Goal: Task Accomplishment & Management: Use online tool/utility

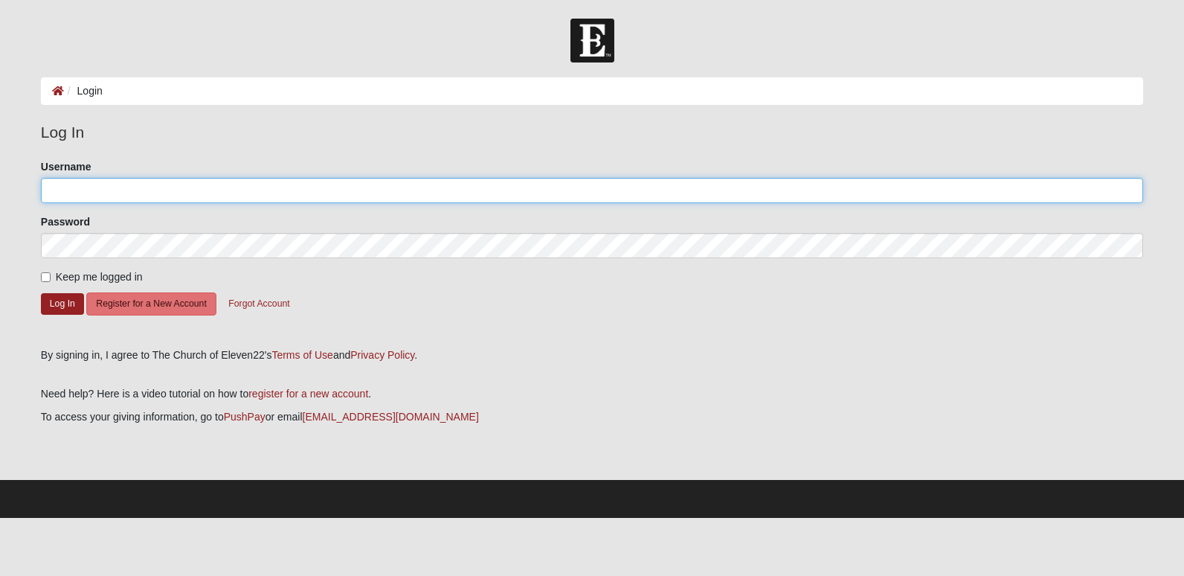
type input "bcoble"
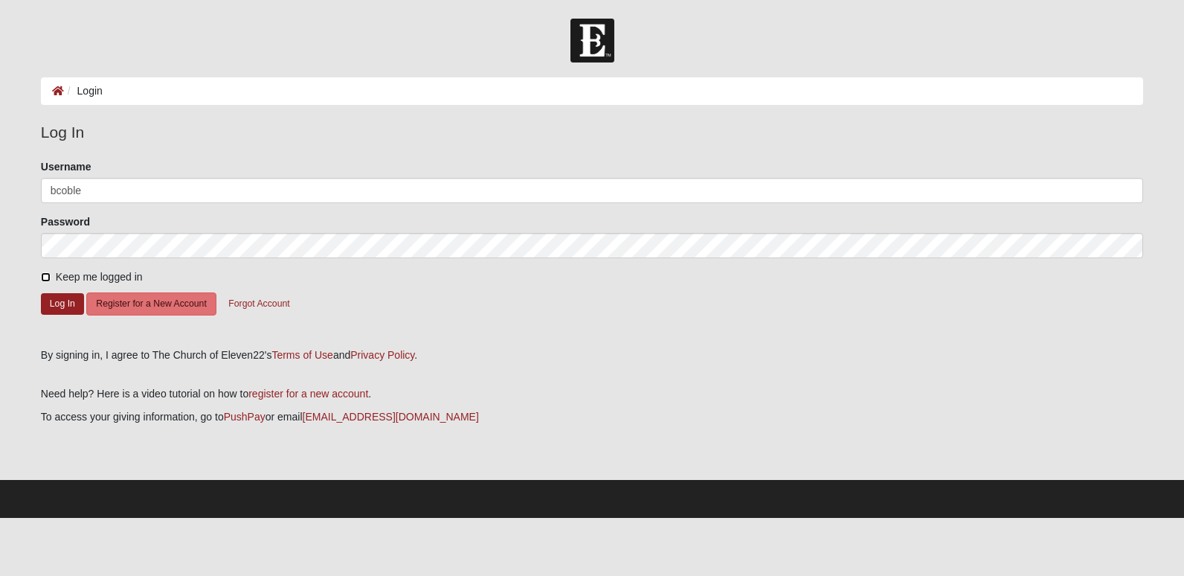
click at [43, 278] on input "Keep me logged in" at bounding box center [46, 277] width 10 height 10
checkbox input "true"
click at [57, 304] on button "Log In" at bounding box center [62, 304] width 43 height 22
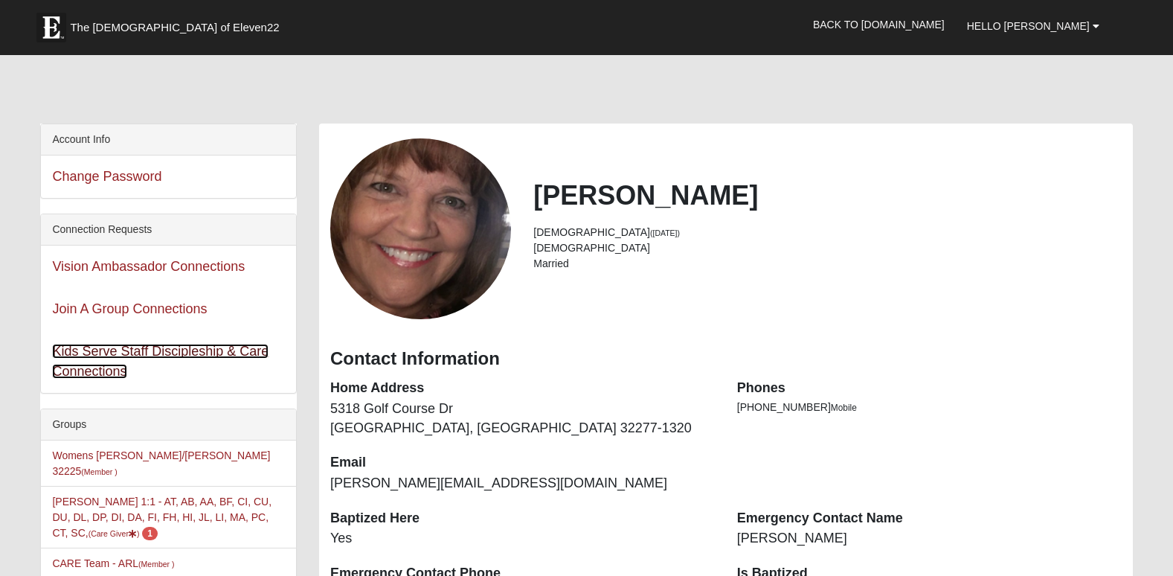
click at [214, 349] on link "Kids Serve Staff Discipleship & Care Connections" at bounding box center [160, 361] width 216 height 35
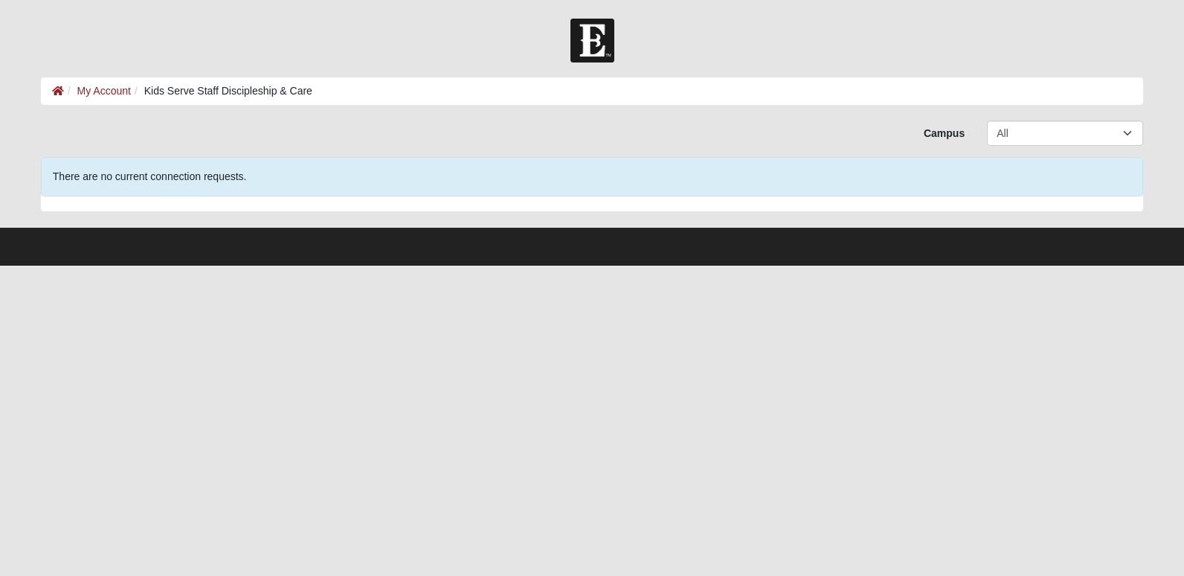
click at [106, 83] on li "My Account" at bounding box center [97, 91] width 67 height 16
click at [106, 88] on link "My Account" at bounding box center [104, 91] width 54 height 12
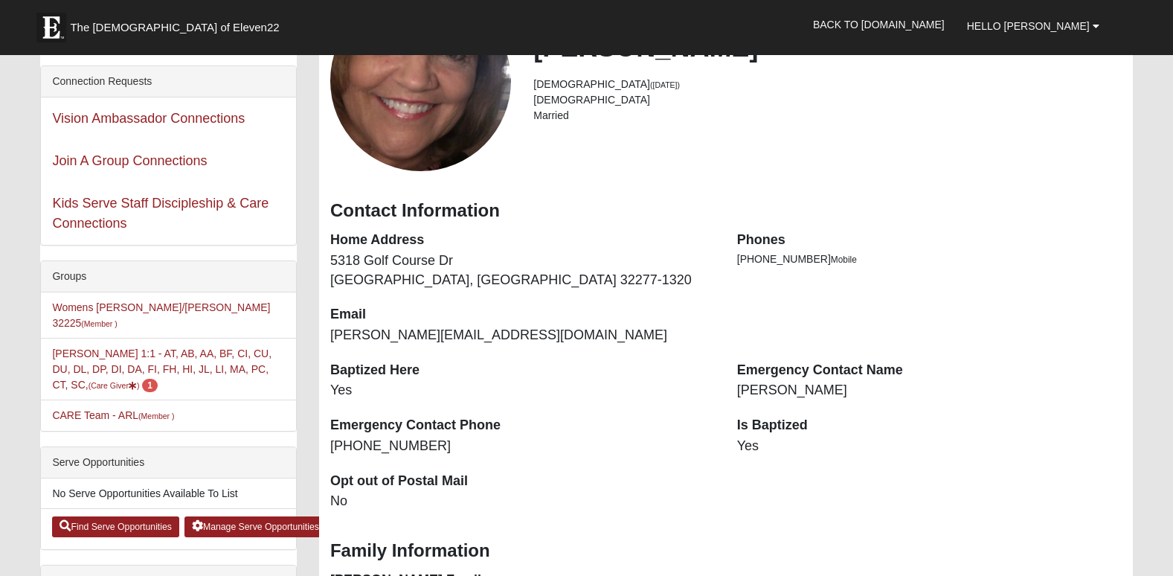
scroll to position [158, 0]
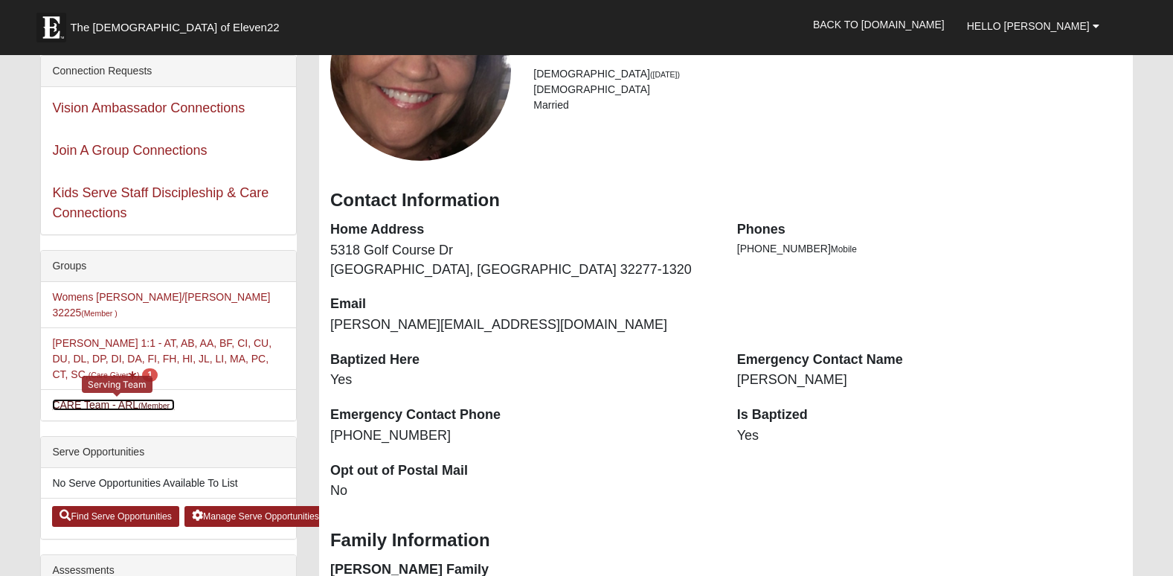
click at [91, 399] on link "CARE Team - ARL (Member )" at bounding box center [113, 405] width 122 height 12
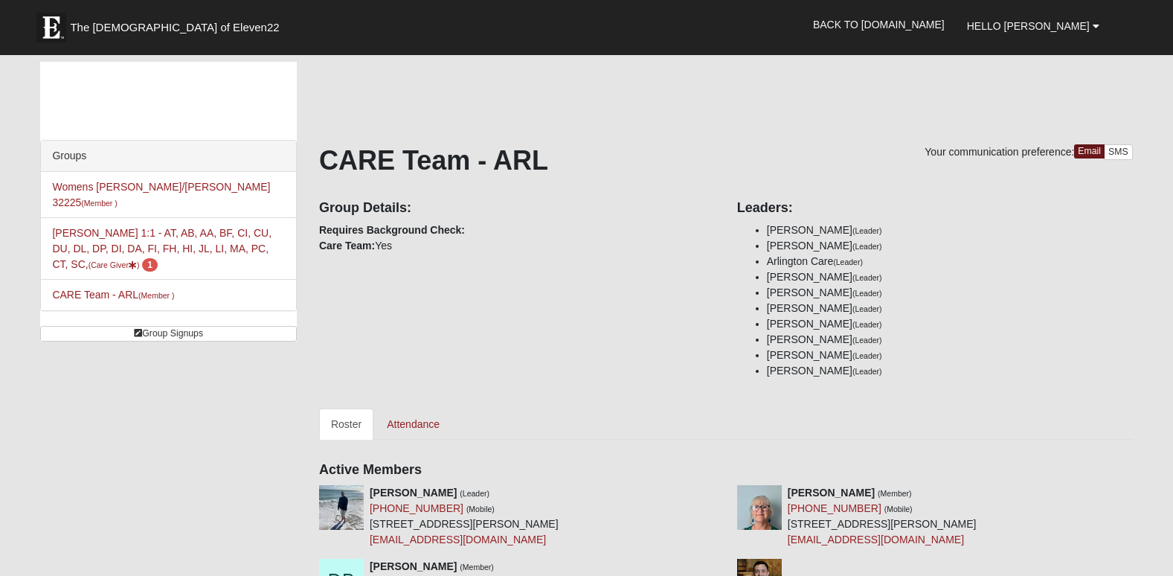
click at [1120, 364] on li "Jessica Talacki (Leader)" at bounding box center [950, 371] width 366 height 16
click at [1029, 276] on li "Gwen Collins (Leader)" at bounding box center [950, 277] width 366 height 16
click at [1029, 277] on li "Gwen Collins (Leader)" at bounding box center [950, 277] width 366 height 16
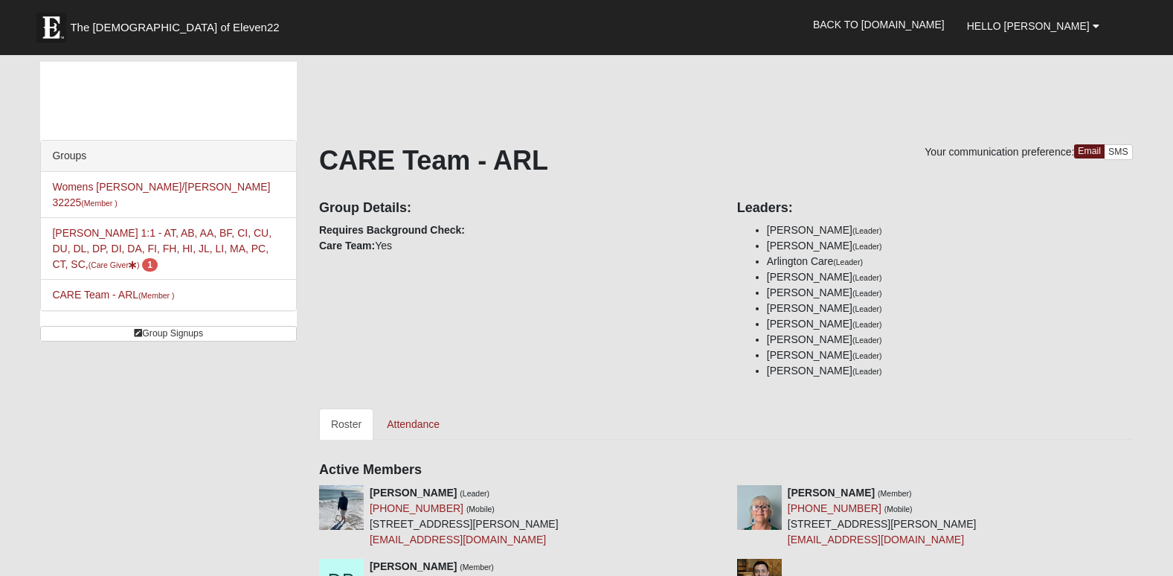
drag, startPoint x: 1029, startPoint y: 277, endPoint x: 1003, endPoint y: 294, distance: 30.5
click at [1003, 294] on li "Cindy Deal (Leader)" at bounding box center [950, 293] width 366 height 16
click at [997, 351] on li "Cheryl Kehl (Leader)" at bounding box center [950, 355] width 366 height 16
click at [422, 417] on link "Attendance" at bounding box center [413, 423] width 77 height 31
click at [422, 420] on link "Attendance" at bounding box center [413, 423] width 77 height 31
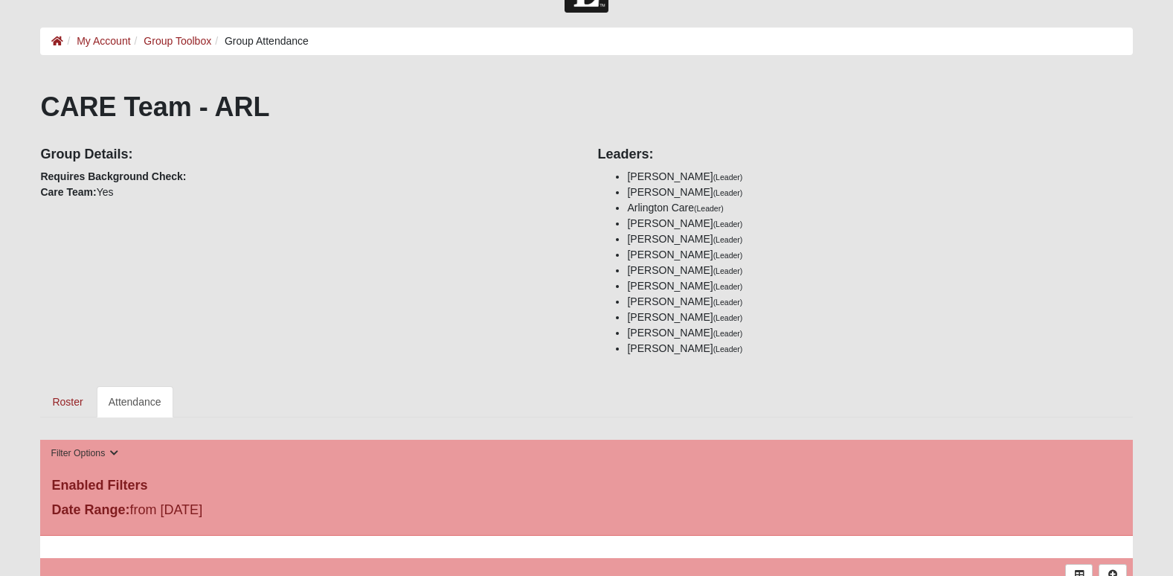
scroll to position [20, 0]
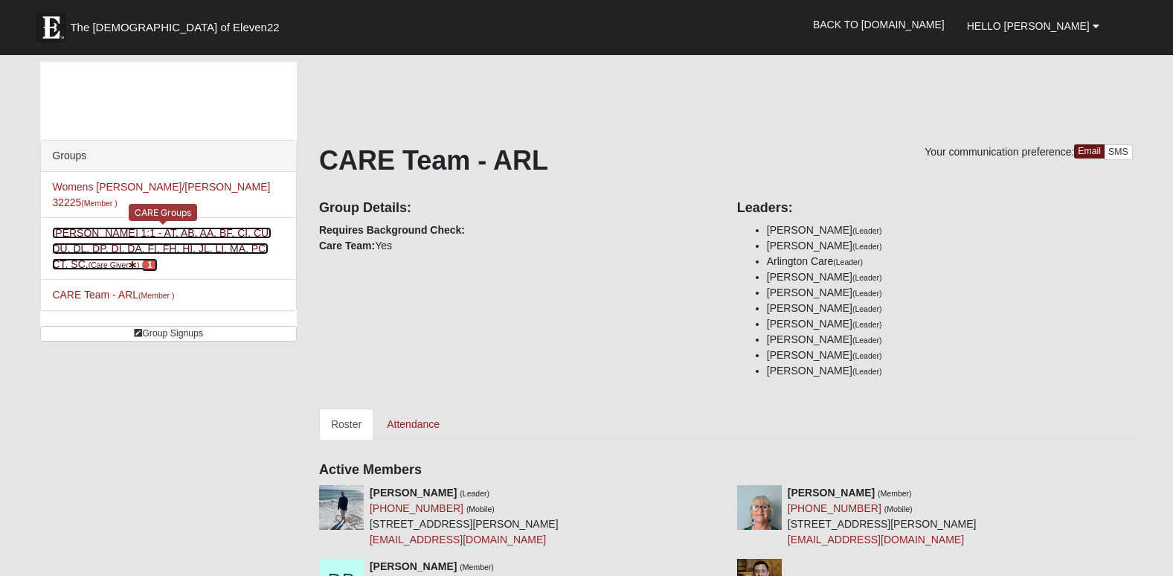
click at [142, 258] on span "1" at bounding box center [150, 264] width 16 height 13
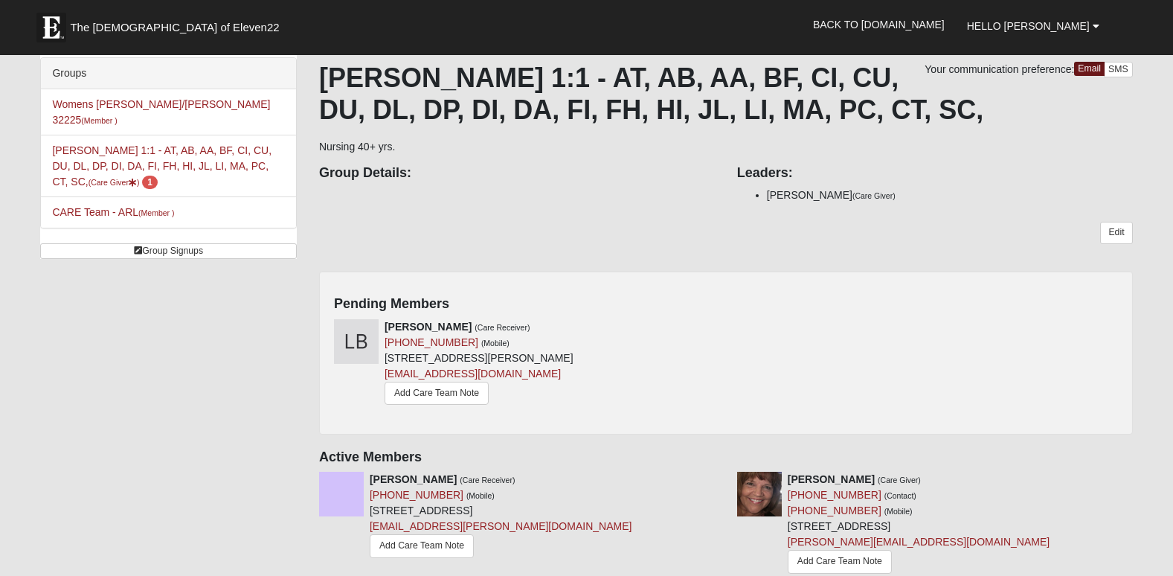
scroll to position [89, 0]
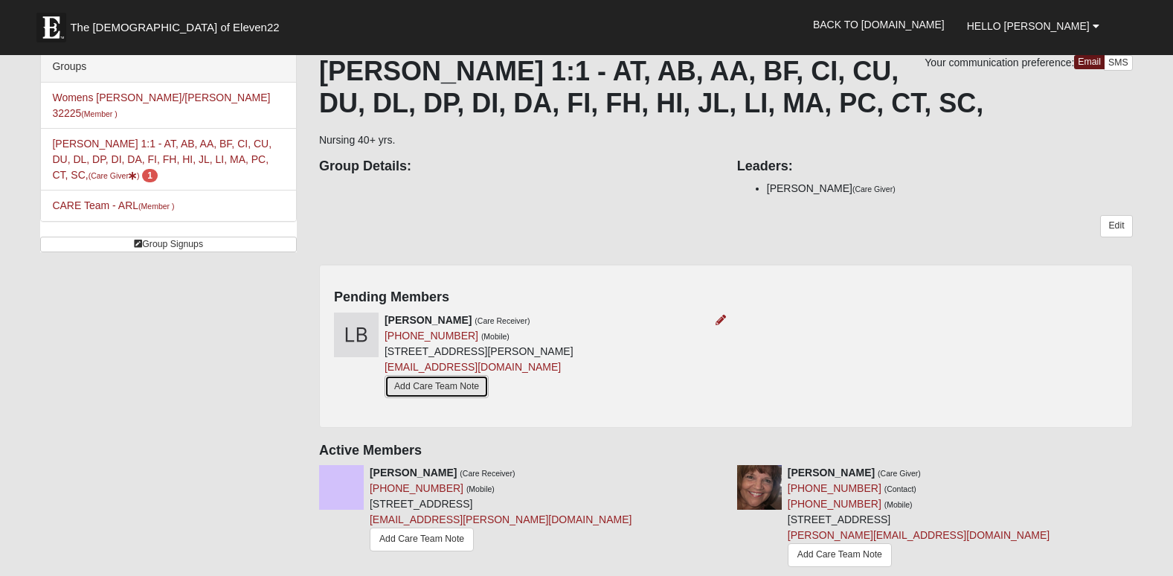
click at [461, 382] on link "Add Care Team Note" at bounding box center [436, 386] width 104 height 23
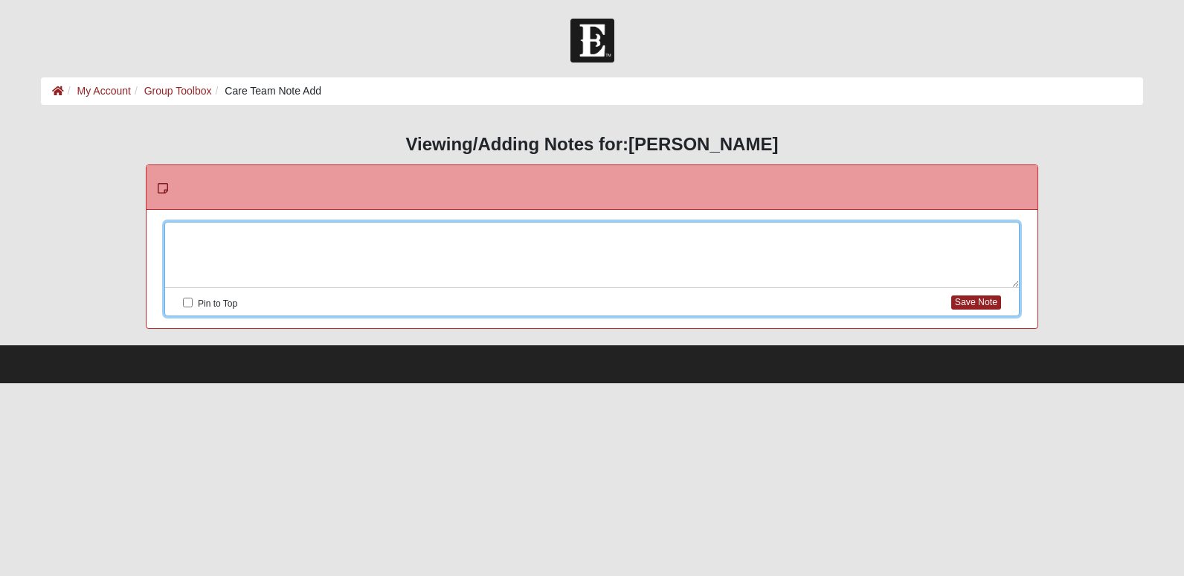
click at [199, 240] on div at bounding box center [592, 254] width 854 height 65
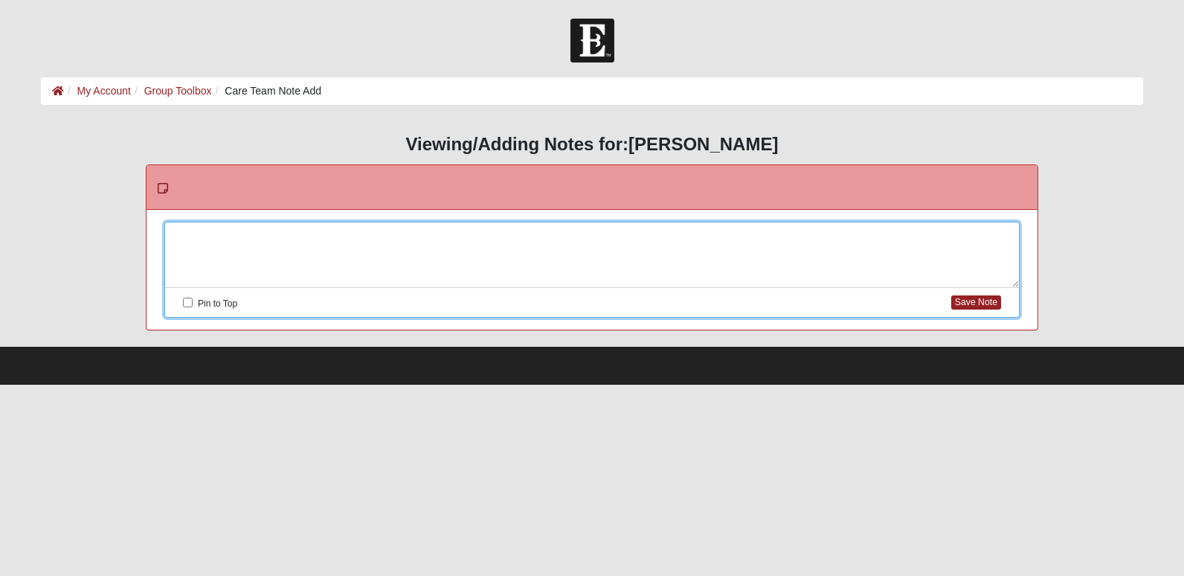
click at [199, 240] on div at bounding box center [592, 254] width 854 height 65
click at [196, 234] on div at bounding box center [592, 254] width 854 height 65
click at [978, 303] on button "Save Note" at bounding box center [976, 302] width 50 height 14
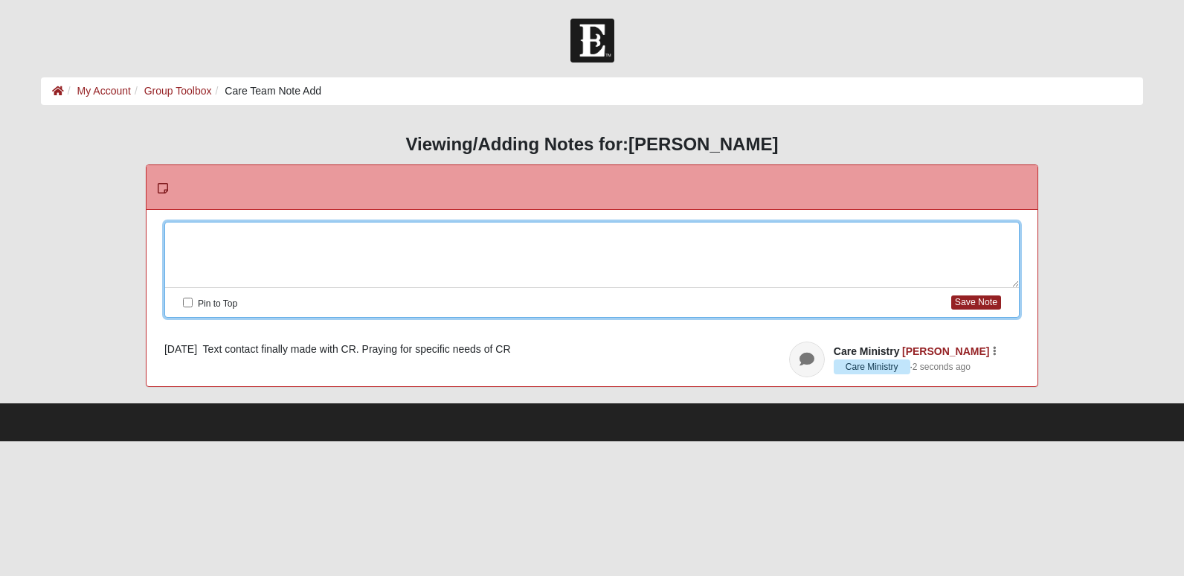
click at [186, 234] on div at bounding box center [592, 254] width 854 height 65
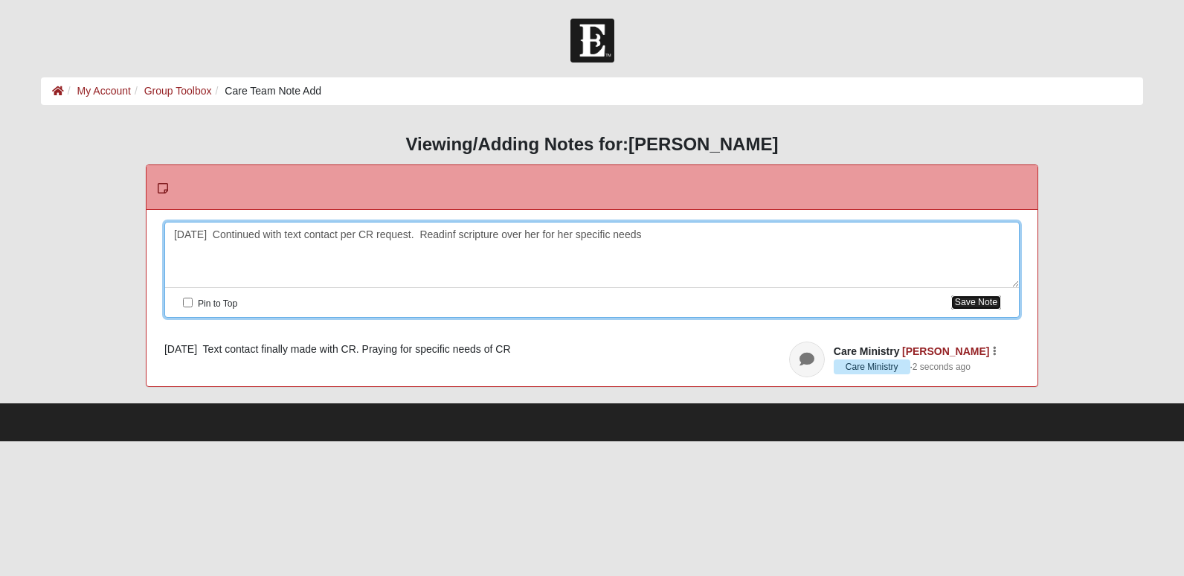
click at [977, 307] on button "Save Note" at bounding box center [976, 302] width 50 height 14
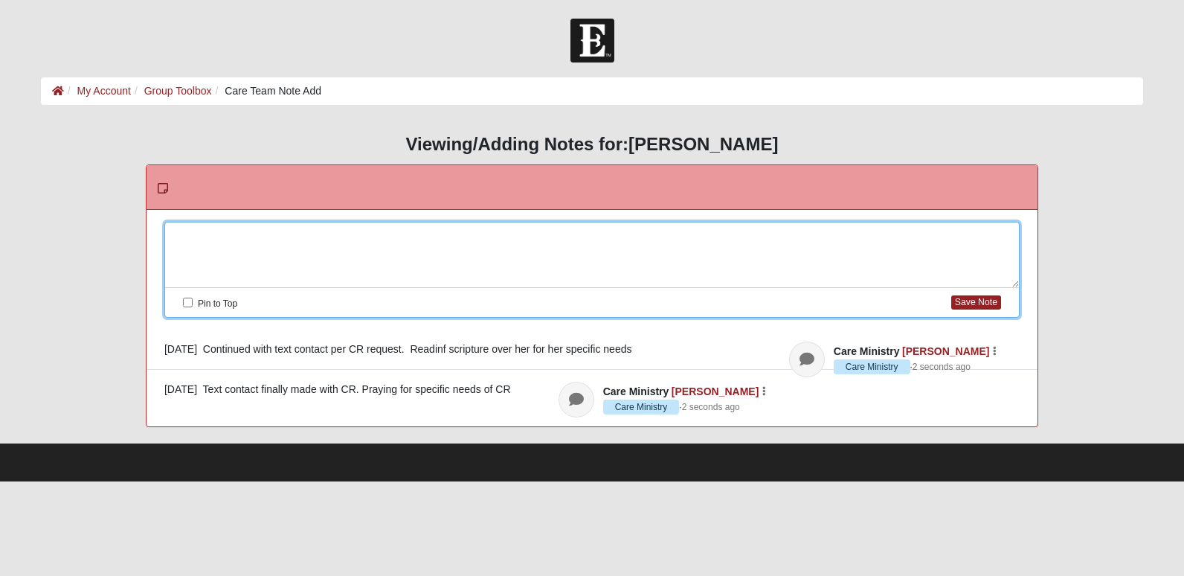
click at [205, 237] on div at bounding box center [592, 254] width 854 height 65
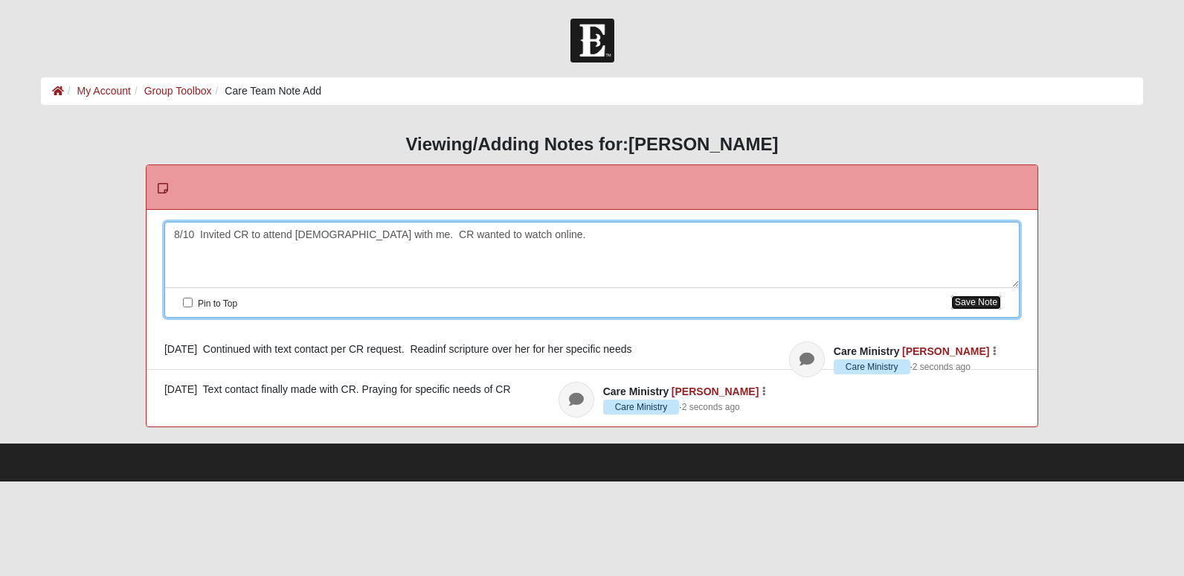
click at [968, 309] on button "Save Note" at bounding box center [976, 302] width 50 height 14
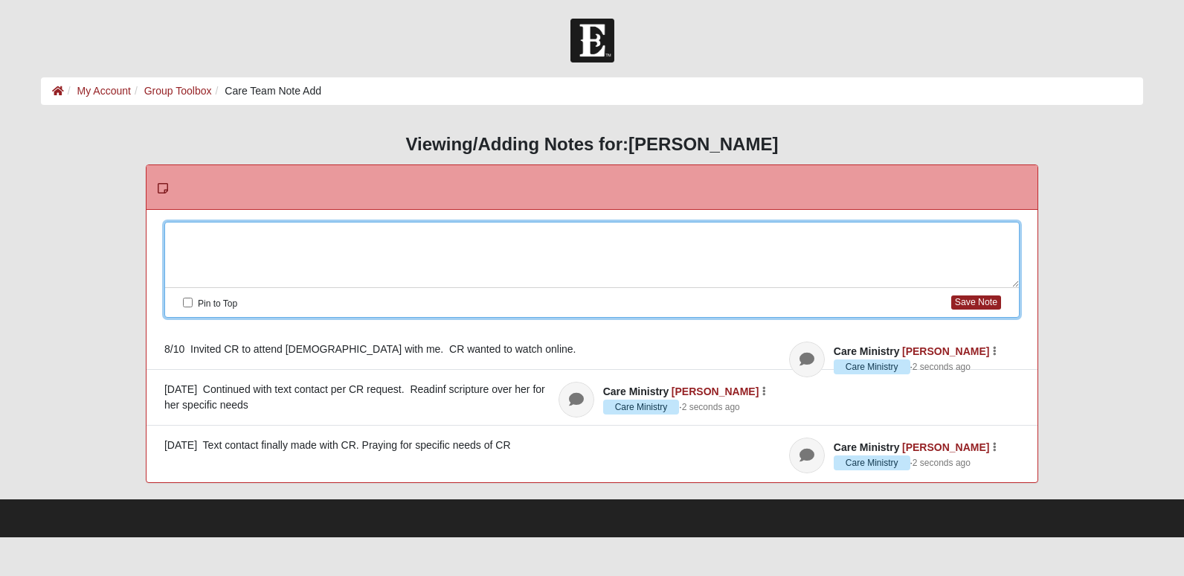
click at [181, 232] on div at bounding box center [592, 254] width 854 height 65
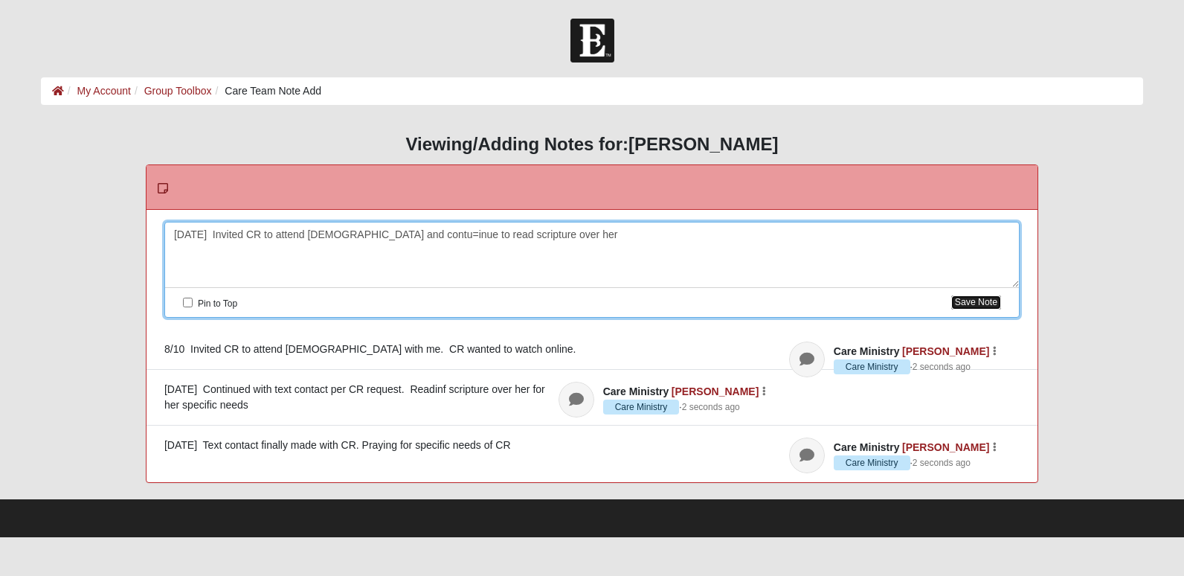
click at [971, 305] on button "Save Note" at bounding box center [976, 302] width 50 height 14
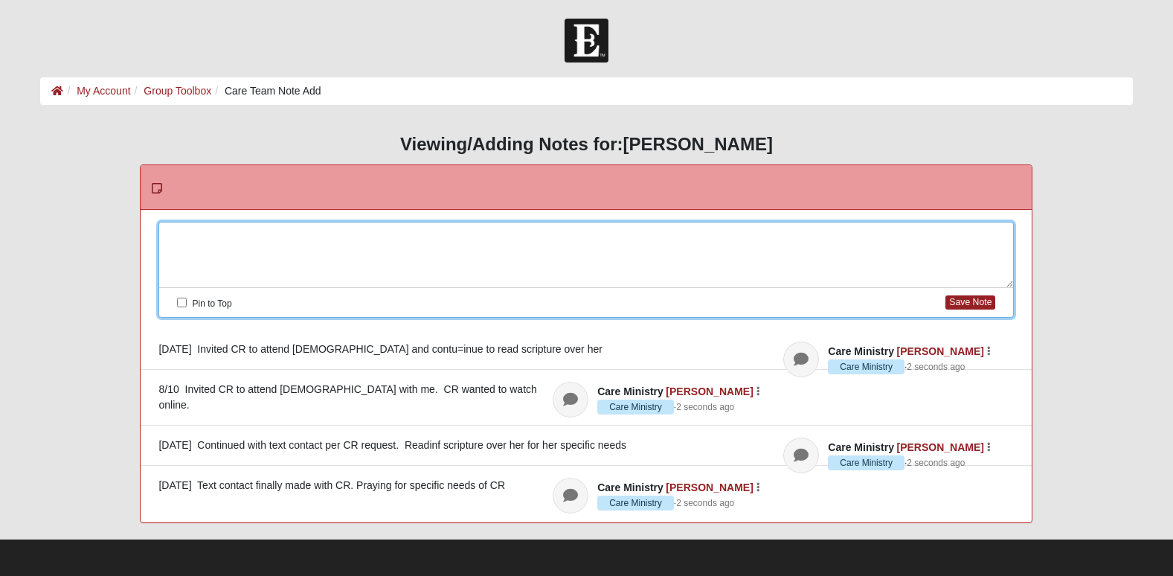
click at [187, 234] on div at bounding box center [586, 254] width 854 height 65
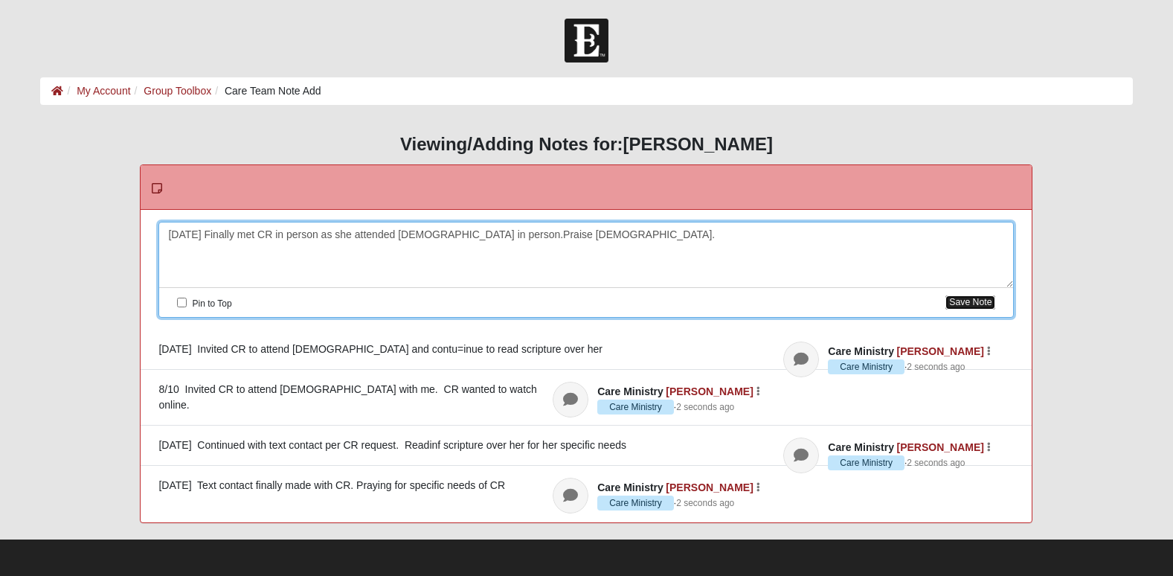
click at [974, 295] on button "Save Note" at bounding box center [970, 302] width 50 height 14
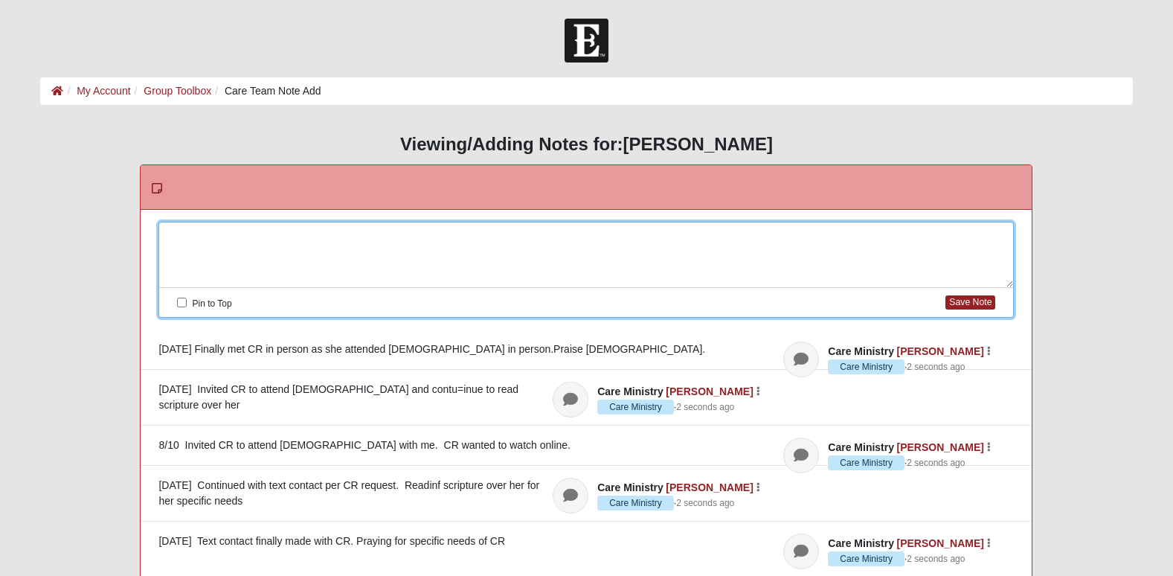
click at [192, 229] on div at bounding box center [586, 254] width 854 height 65
click at [979, 297] on button "Save Note" at bounding box center [970, 302] width 50 height 14
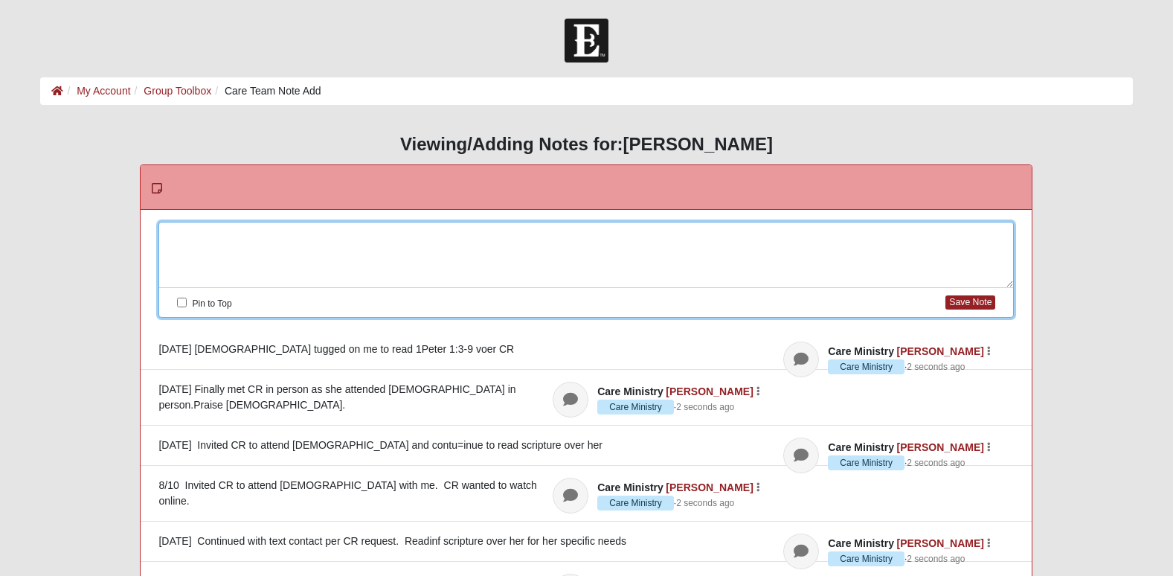
click at [177, 239] on div at bounding box center [586, 254] width 854 height 65
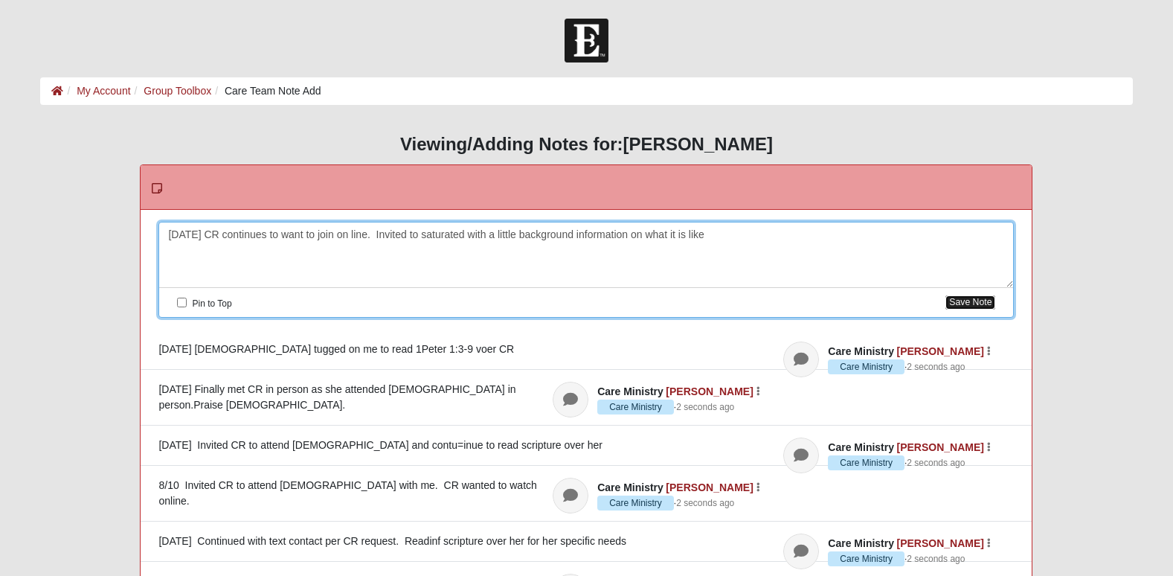
click at [971, 304] on button "Save Note" at bounding box center [970, 302] width 50 height 14
